Goal: Task Accomplishment & Management: Use online tool/utility

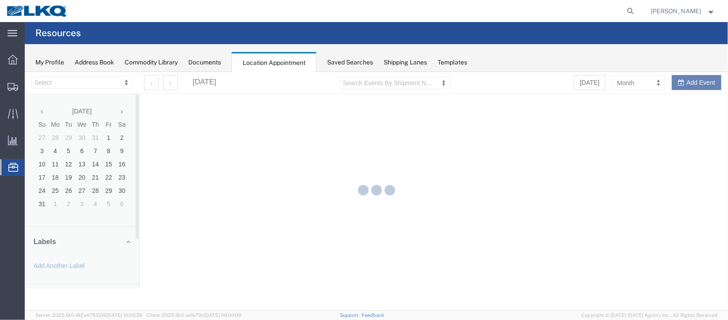
select select "27634"
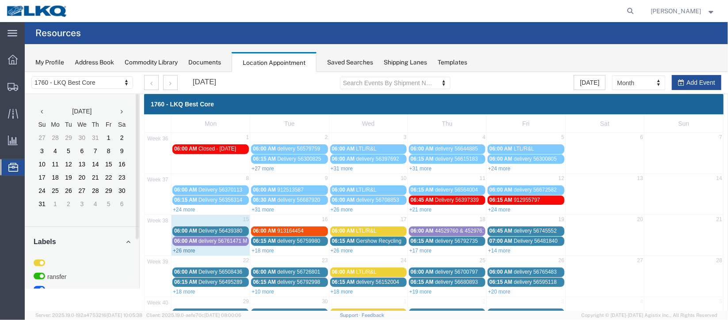
click at [176, 249] on link "+26 more" at bounding box center [183, 250] width 23 height 6
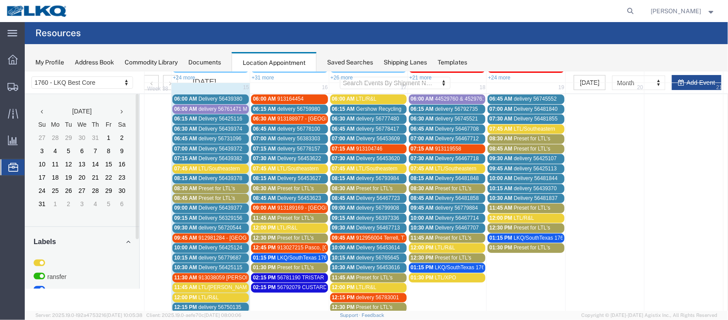
scroll to position [66, 0]
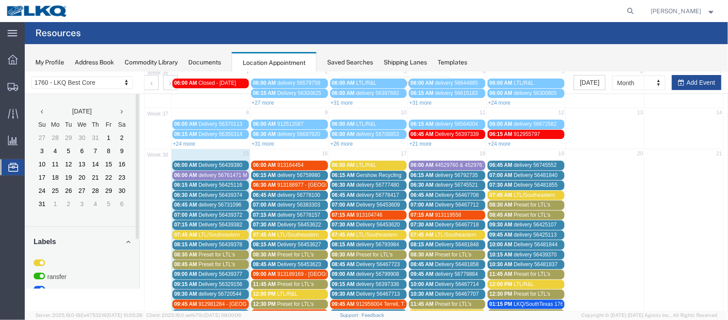
click at [240, 173] on span "delivery 56761471 MX RETRUNS" at bounding box center [237, 175] width 79 height 6
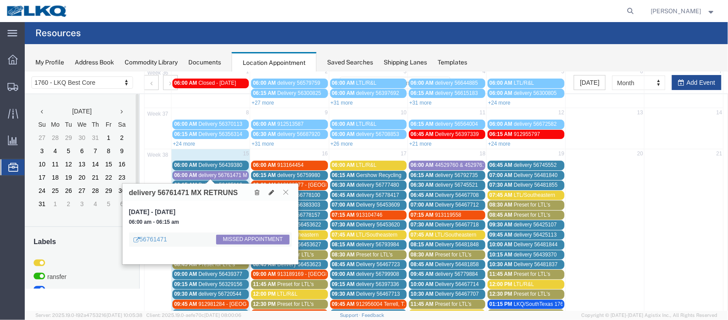
click at [284, 190] on icon at bounding box center [285, 191] width 5 height 5
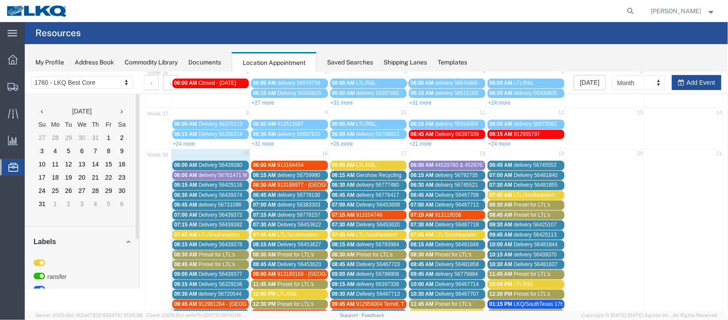
click at [216, 192] on span "Delivery 56439374" at bounding box center [220, 195] width 44 height 6
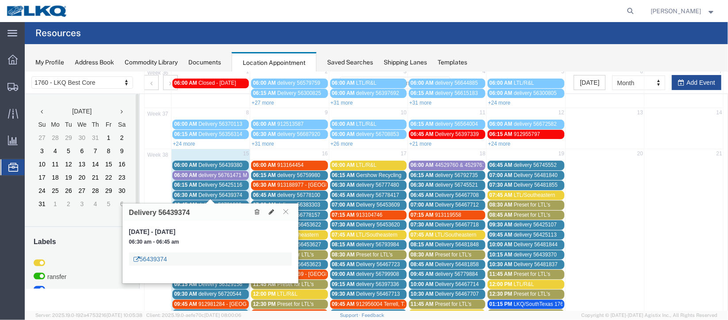
click at [152, 259] on link "56439374" at bounding box center [150, 258] width 34 height 9
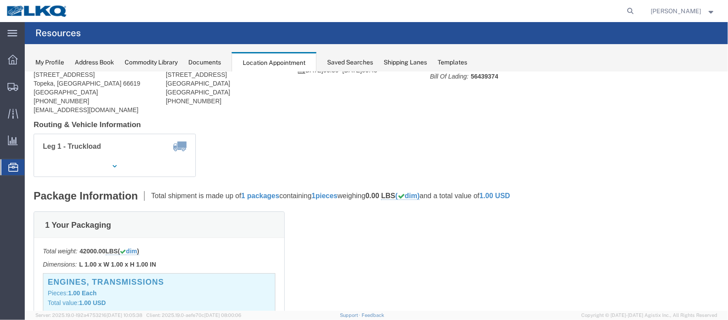
scroll to position [0, 0]
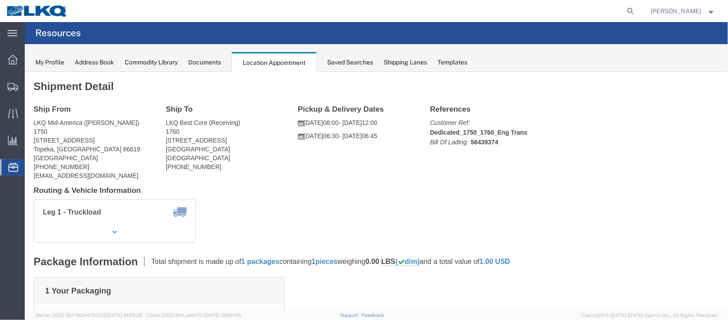
click at [0, 0] on span "Location Appointment" at bounding box center [0, 0] width 0 height 0
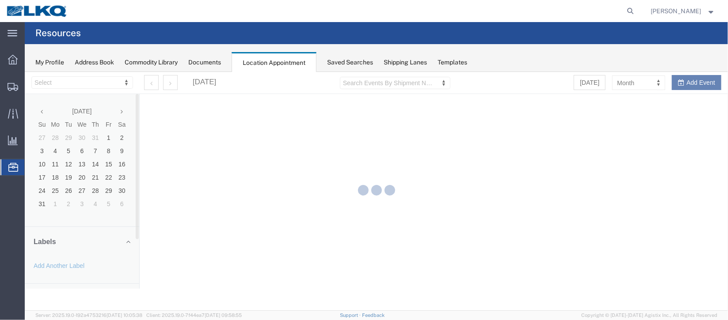
select select "27634"
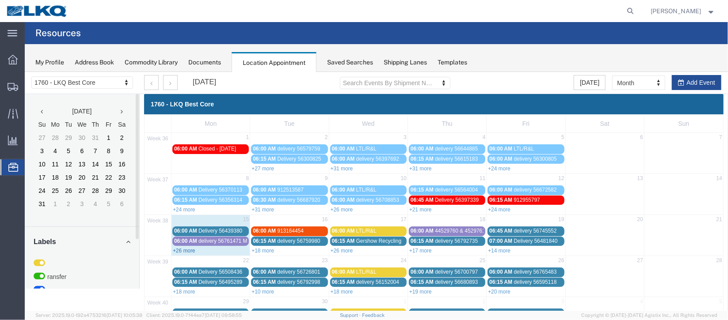
click at [190, 251] on link "+26 more" at bounding box center [183, 250] width 23 height 6
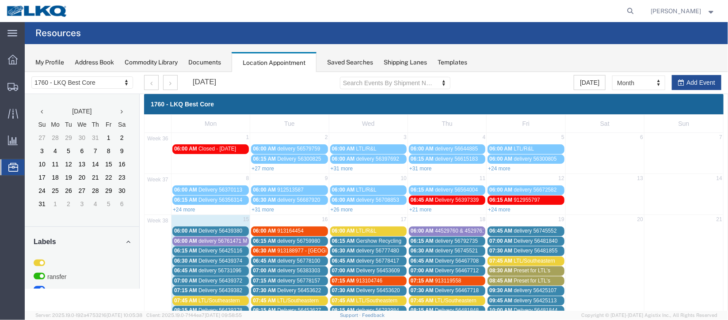
click at [208, 231] on span "Delivery 56439380" at bounding box center [220, 230] width 44 height 6
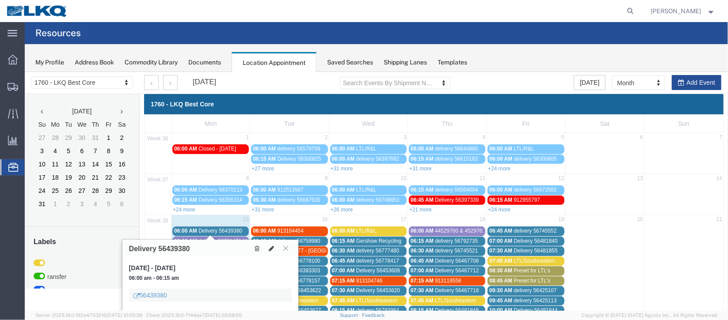
click at [268, 246] on icon at bounding box center [270, 248] width 5 height 6
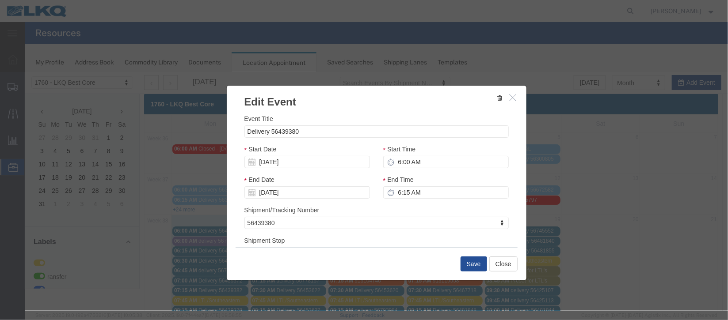
select select
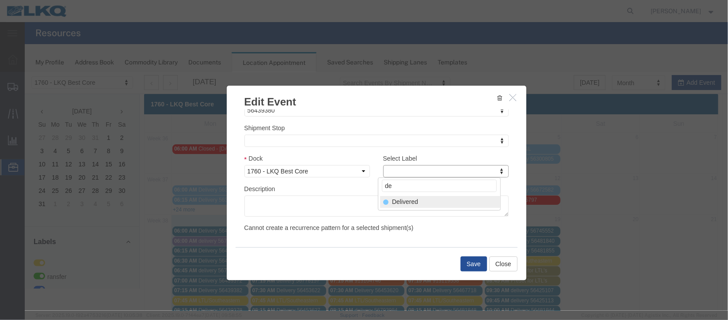
type input "de"
select select "40"
click at [461, 266] on button "Save" at bounding box center [473, 263] width 27 height 15
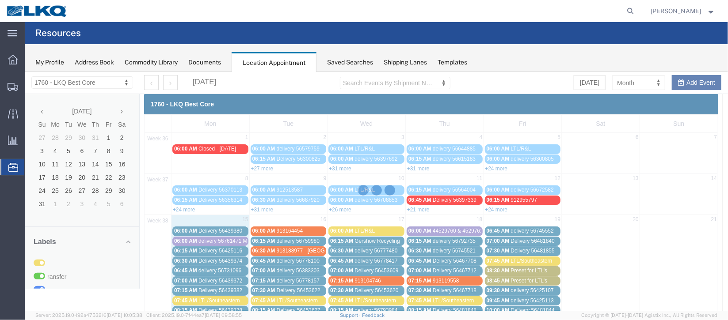
scroll to position [108, 0]
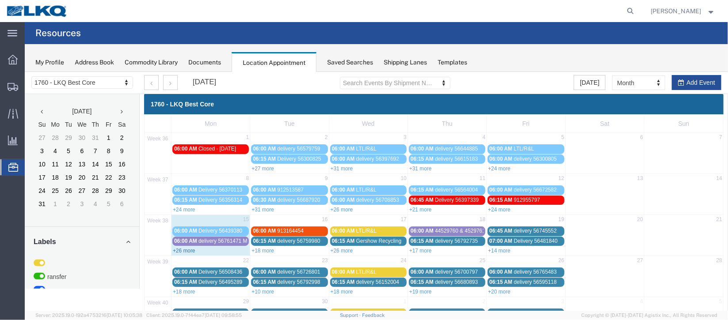
click at [191, 247] on link "+26 more" at bounding box center [183, 250] width 23 height 6
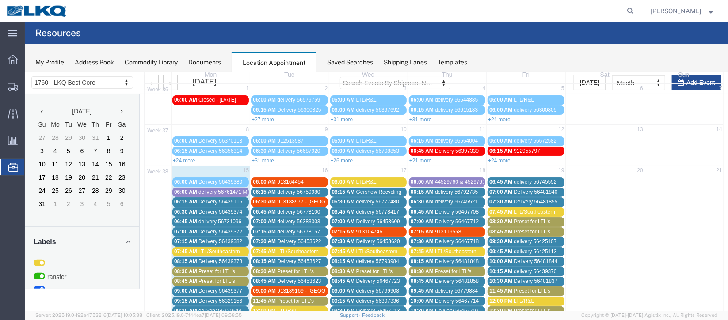
scroll to position [66, 0]
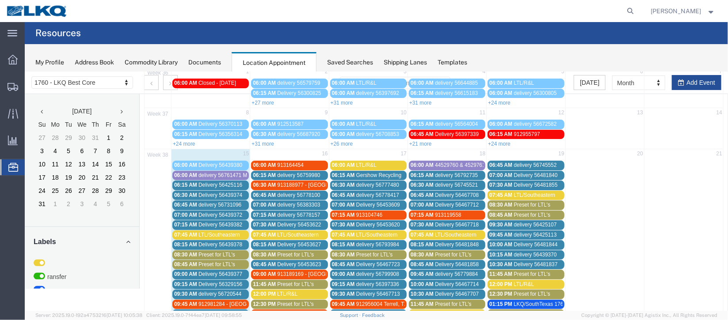
click at [227, 193] on span "Delivery 56439374" at bounding box center [220, 195] width 44 height 6
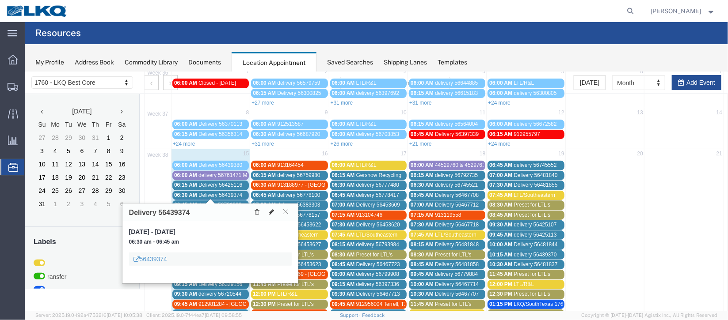
click at [271, 211] on icon at bounding box center [270, 212] width 5 height 6
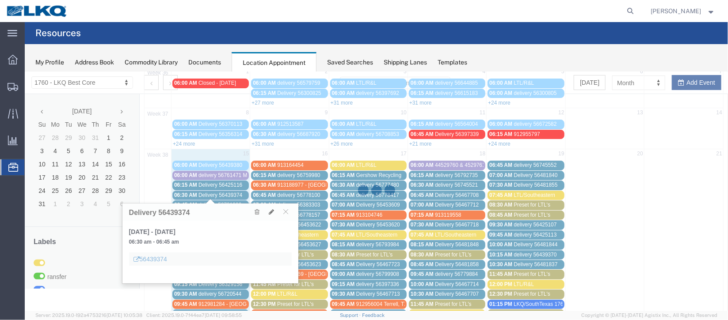
select select "100"
select select "1"
select select
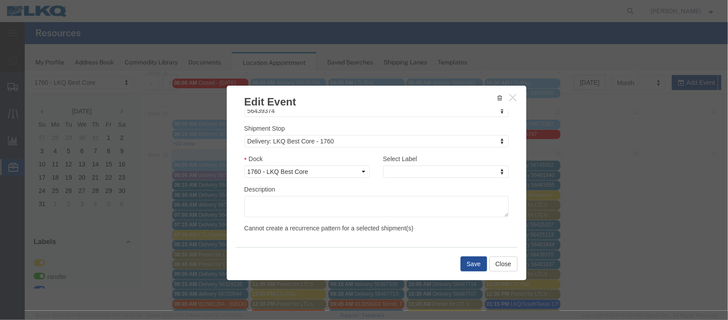
scroll to position [113, 0]
type input "de"
select select "40"
click at [471, 270] on button "Save" at bounding box center [473, 263] width 27 height 15
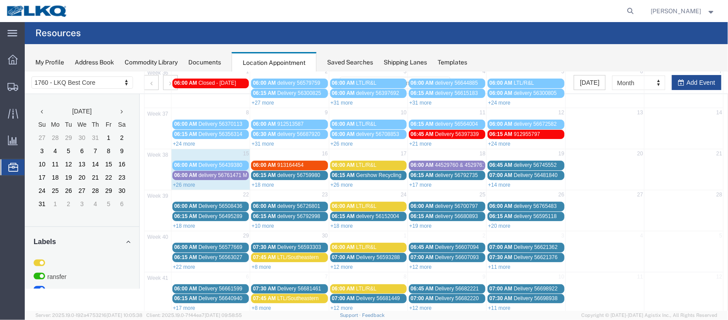
scroll to position [0, 0]
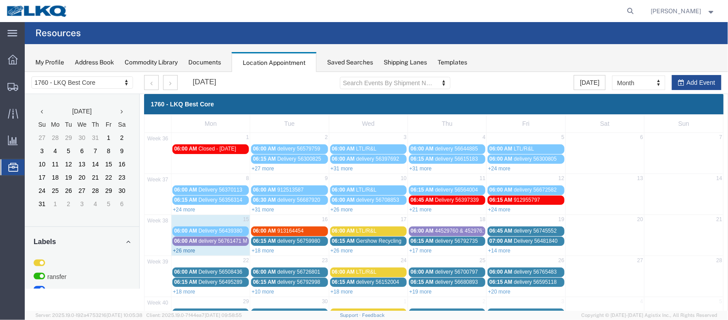
click at [190, 247] on link "+26 more" at bounding box center [183, 250] width 23 height 6
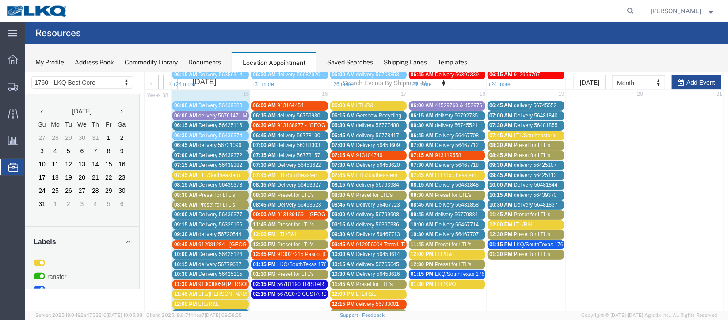
scroll to position [132, 0]
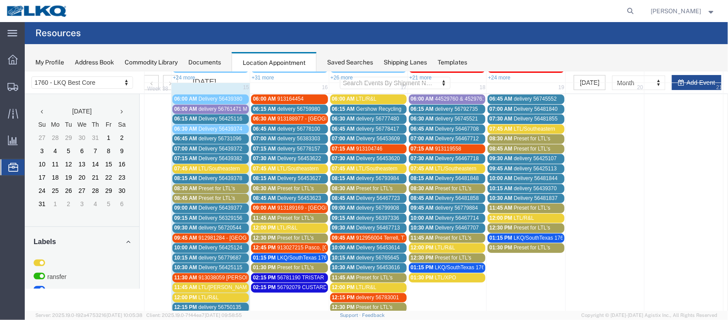
click at [222, 115] on span "Delivery 56425116" at bounding box center [220, 118] width 44 height 6
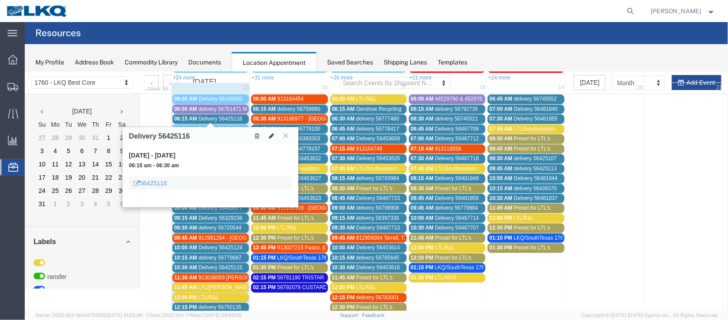
click at [269, 135] on icon at bounding box center [270, 136] width 5 height 6
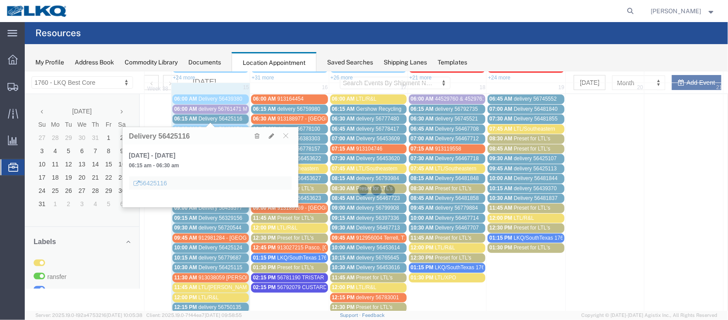
select select "100"
select select "1"
select select
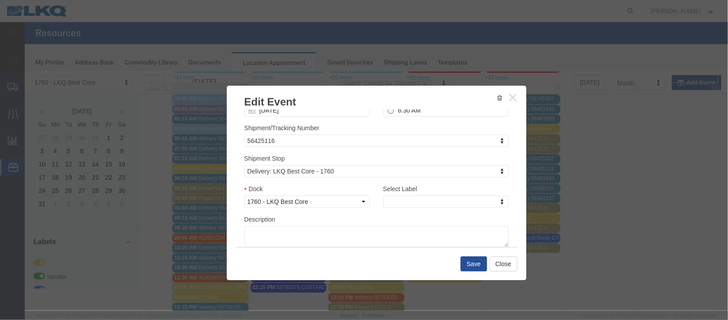
scroll to position [113, 0]
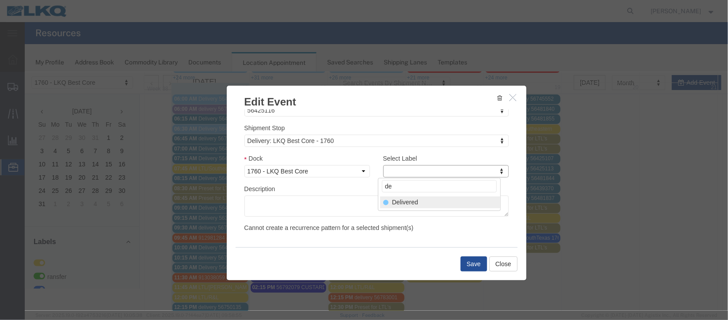
type input "de"
select select "40"
click at [469, 262] on button "Save" at bounding box center [473, 263] width 27 height 15
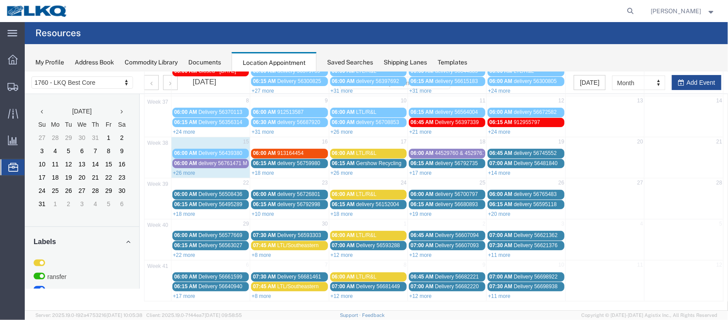
scroll to position [0, 0]
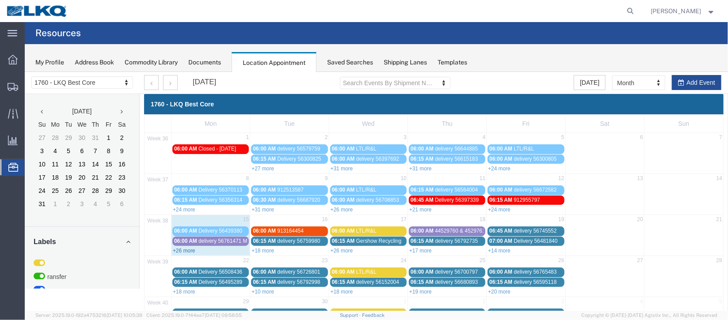
click at [185, 251] on link "+26 more" at bounding box center [183, 250] width 23 height 6
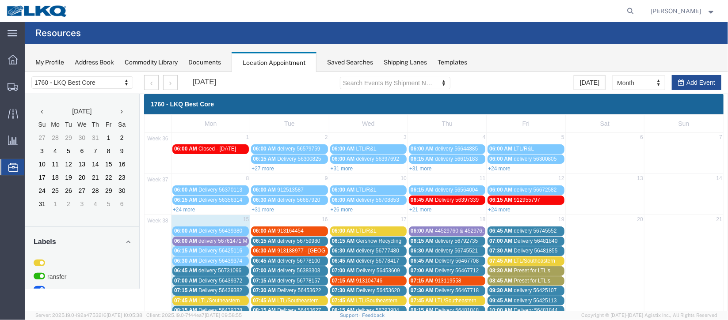
scroll to position [66, 0]
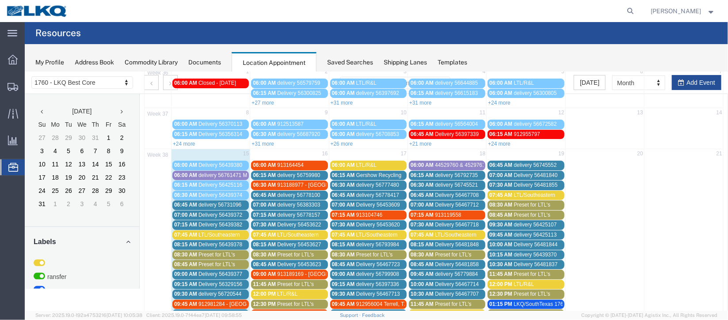
click at [225, 204] on span "delivery 56731096" at bounding box center [219, 204] width 43 height 6
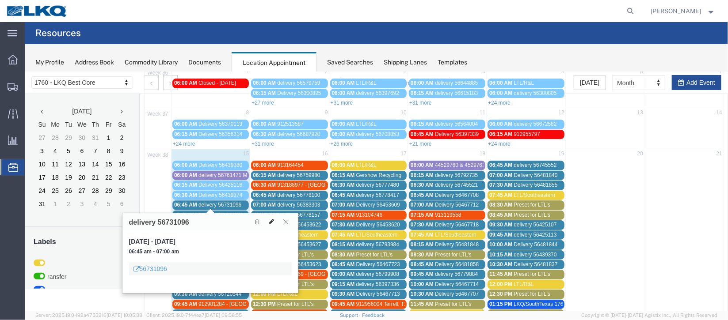
click at [272, 223] on icon at bounding box center [270, 221] width 5 height 6
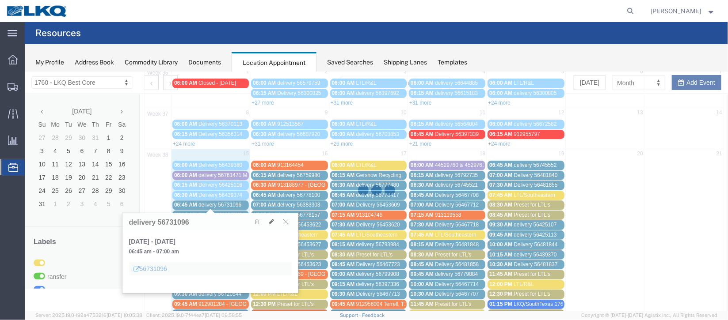
select select "100"
select select "1"
select select
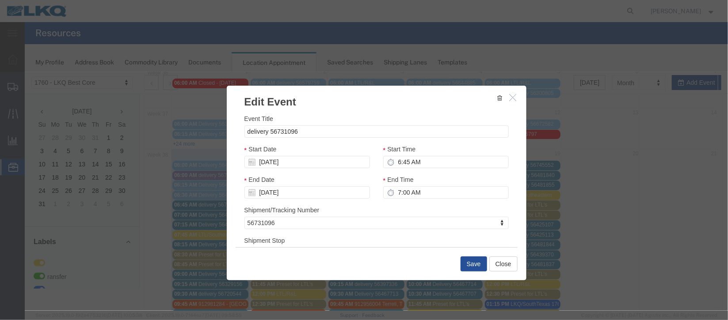
scroll to position [113, 0]
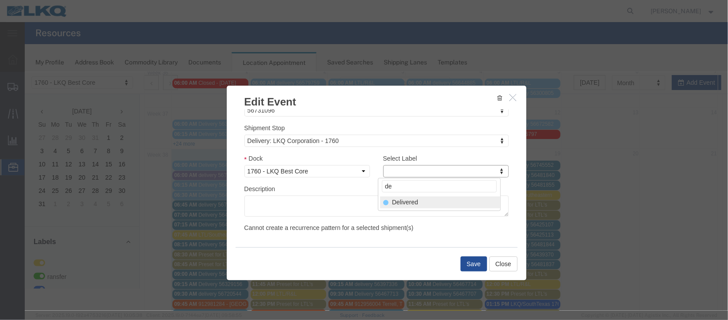
type input "de"
select select "40"
click at [466, 271] on button "Save" at bounding box center [473, 263] width 27 height 15
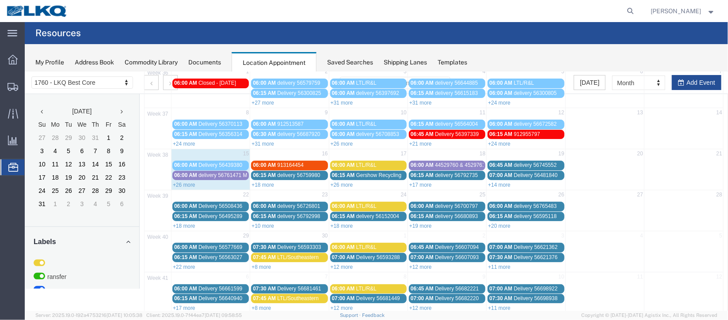
scroll to position [0, 0]
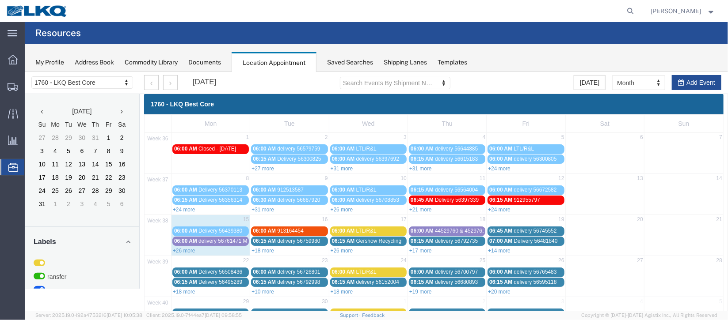
drag, startPoint x: 181, startPoint y: 251, endPoint x: 203, endPoint y: 248, distance: 22.7
click at [183, 250] on link "+26 more" at bounding box center [183, 250] width 23 height 6
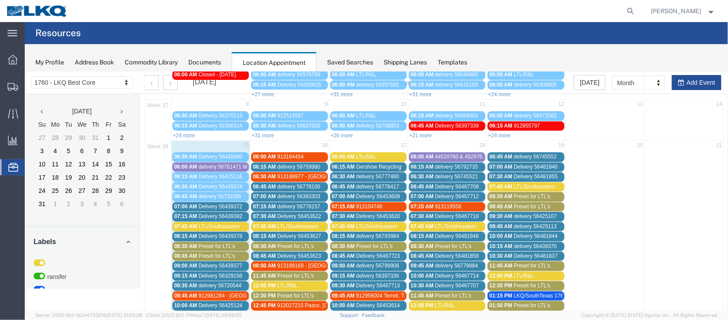
scroll to position [132, 0]
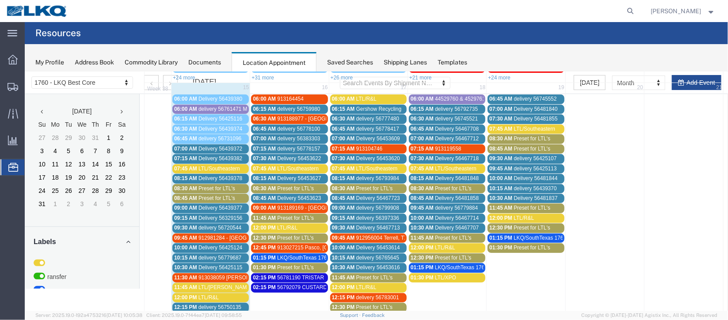
click at [213, 146] on span "Delivery 56439372" at bounding box center [220, 148] width 44 height 6
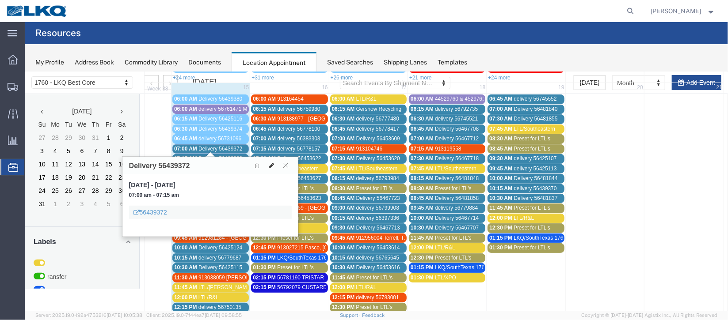
click at [273, 164] on icon at bounding box center [270, 165] width 5 height 6
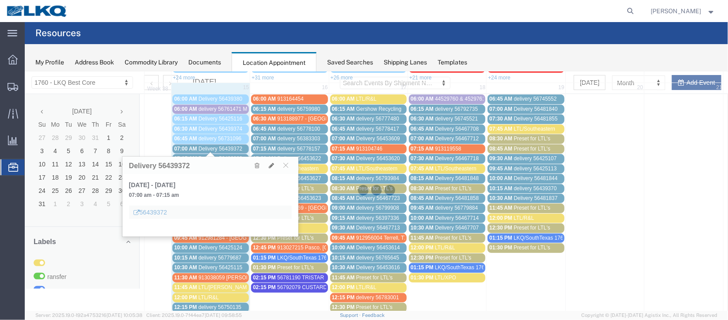
select select "100"
select select "1"
select select
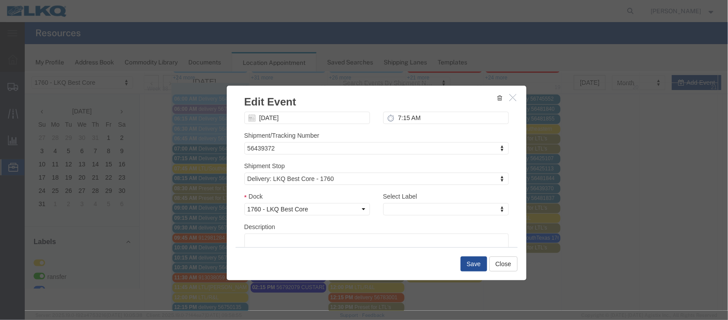
scroll to position [113, 0]
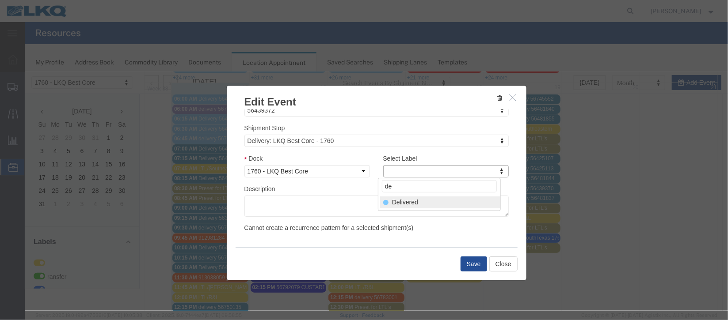
type input "de"
select select "40"
click at [466, 264] on button "Save" at bounding box center [473, 263] width 27 height 15
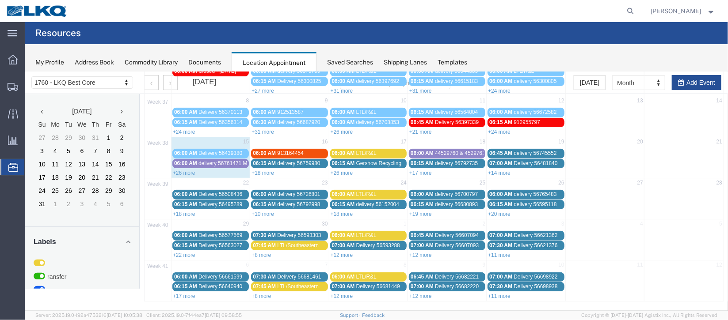
scroll to position [0, 0]
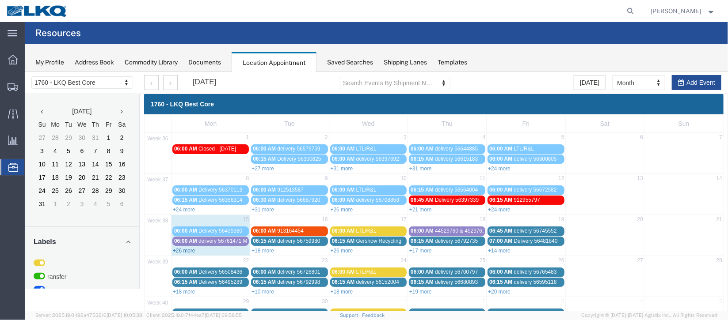
click at [186, 250] on link "+26 more" at bounding box center [183, 250] width 23 height 6
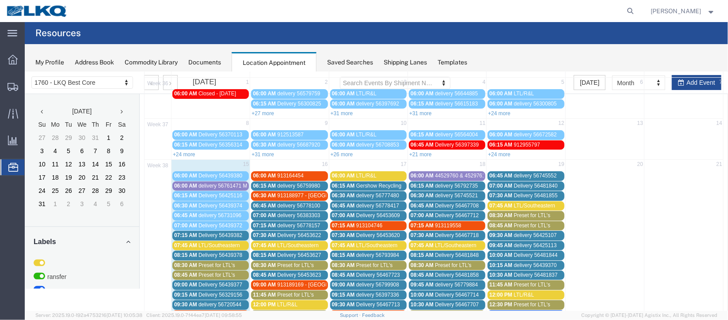
scroll to position [198, 0]
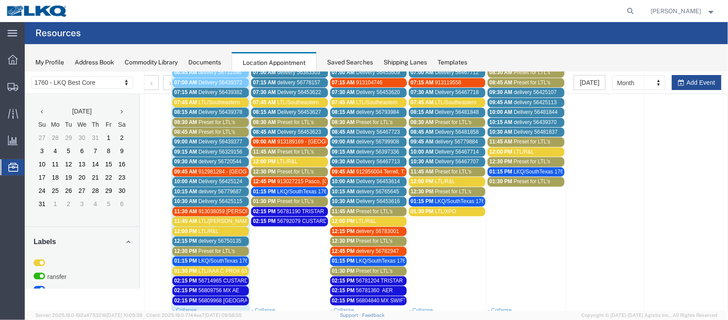
click at [208, 89] on span "Delivery 56439382" at bounding box center [220, 92] width 44 height 6
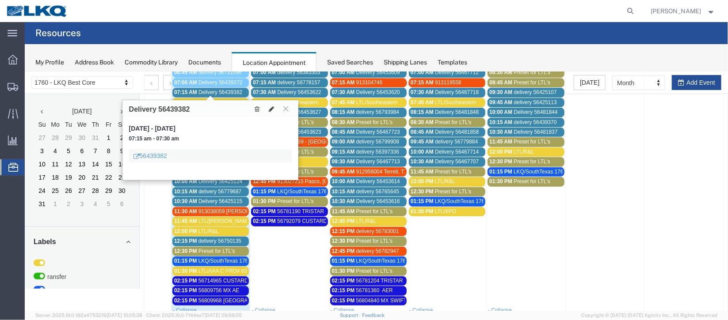
click at [272, 107] on icon at bounding box center [270, 109] width 5 height 6
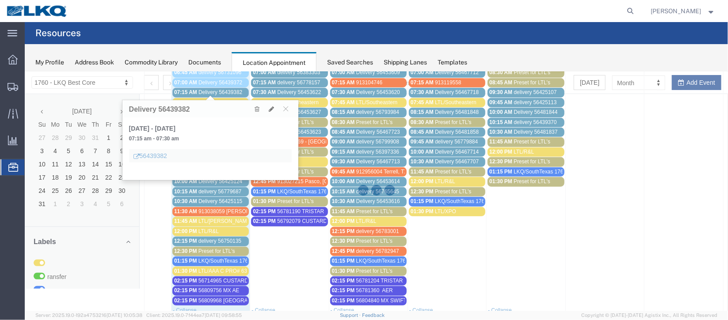
select select "100"
select select "1"
select select
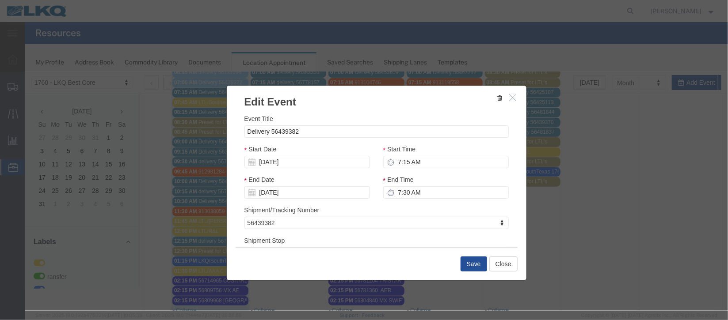
scroll to position [113, 0]
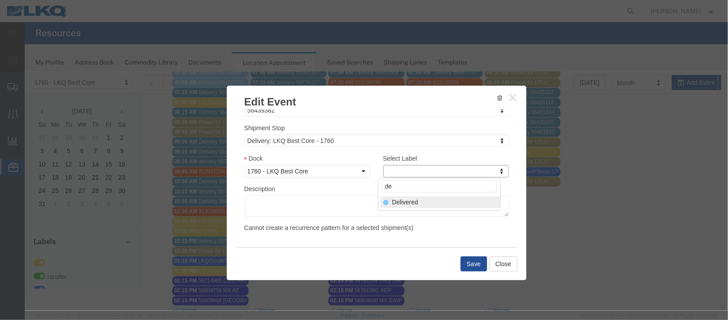
type input "de"
select select "40"
click at [471, 257] on button "Save" at bounding box center [473, 263] width 27 height 15
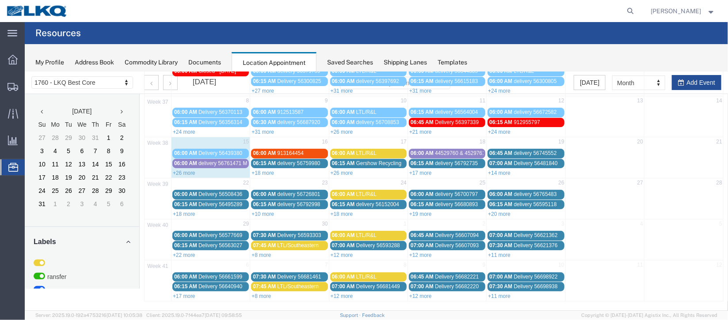
scroll to position [0, 0]
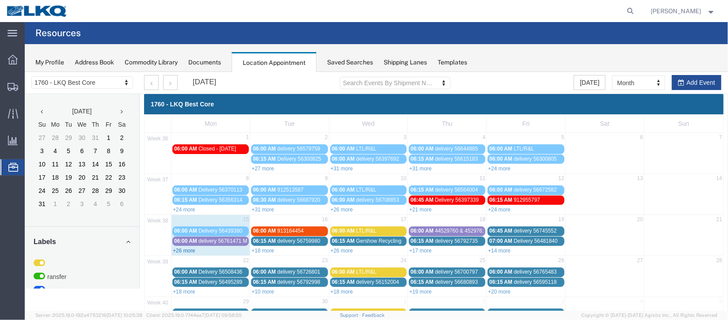
click at [180, 248] on link "+26 more" at bounding box center [183, 250] width 23 height 6
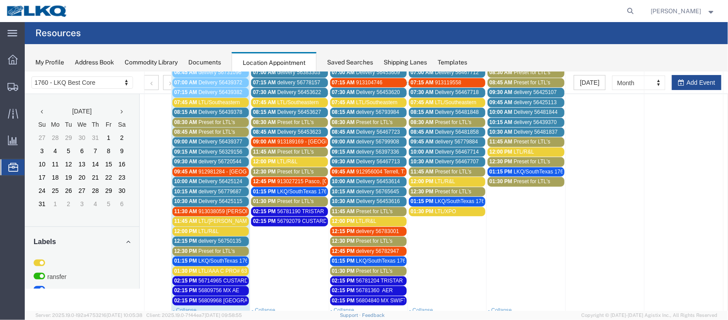
scroll to position [132, 0]
